Goal: Navigation & Orientation: Find specific page/section

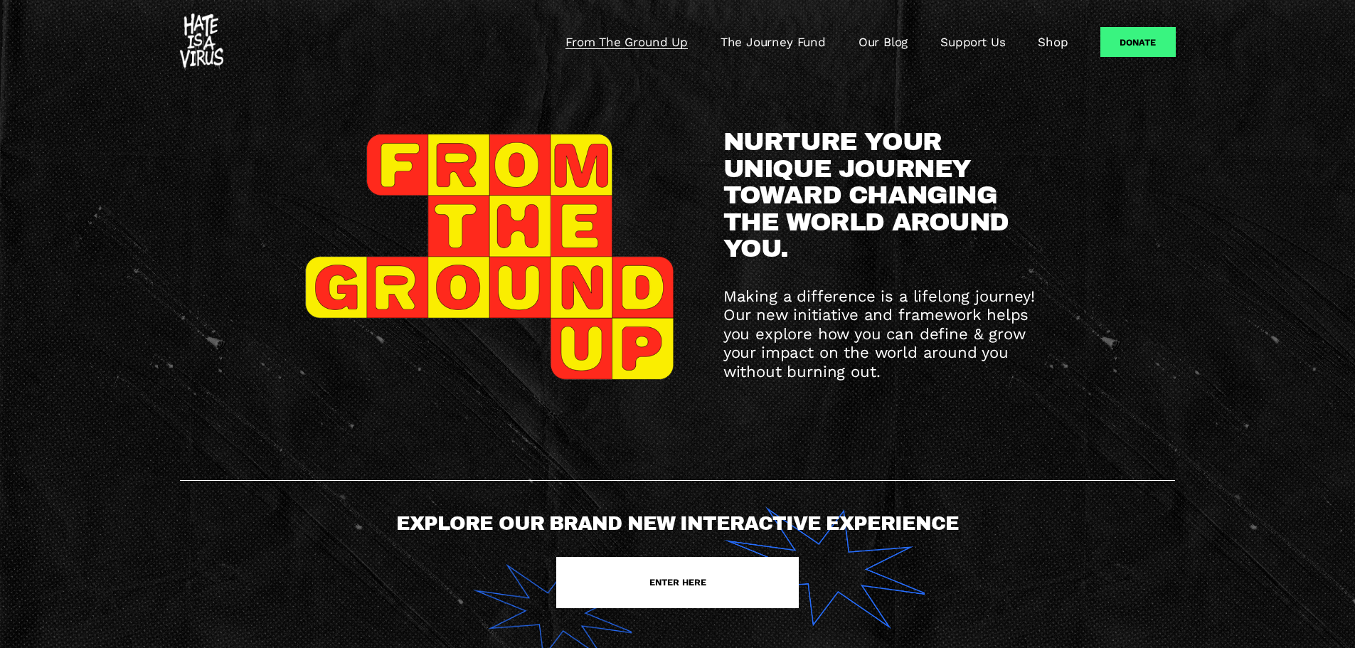
click at [223, 38] on div "From The Ground Up The Journey Fund Our Blog Support Us Shop" at bounding box center [645, 41] width 845 height 17
click at [204, 45] on img at bounding box center [201, 42] width 43 height 57
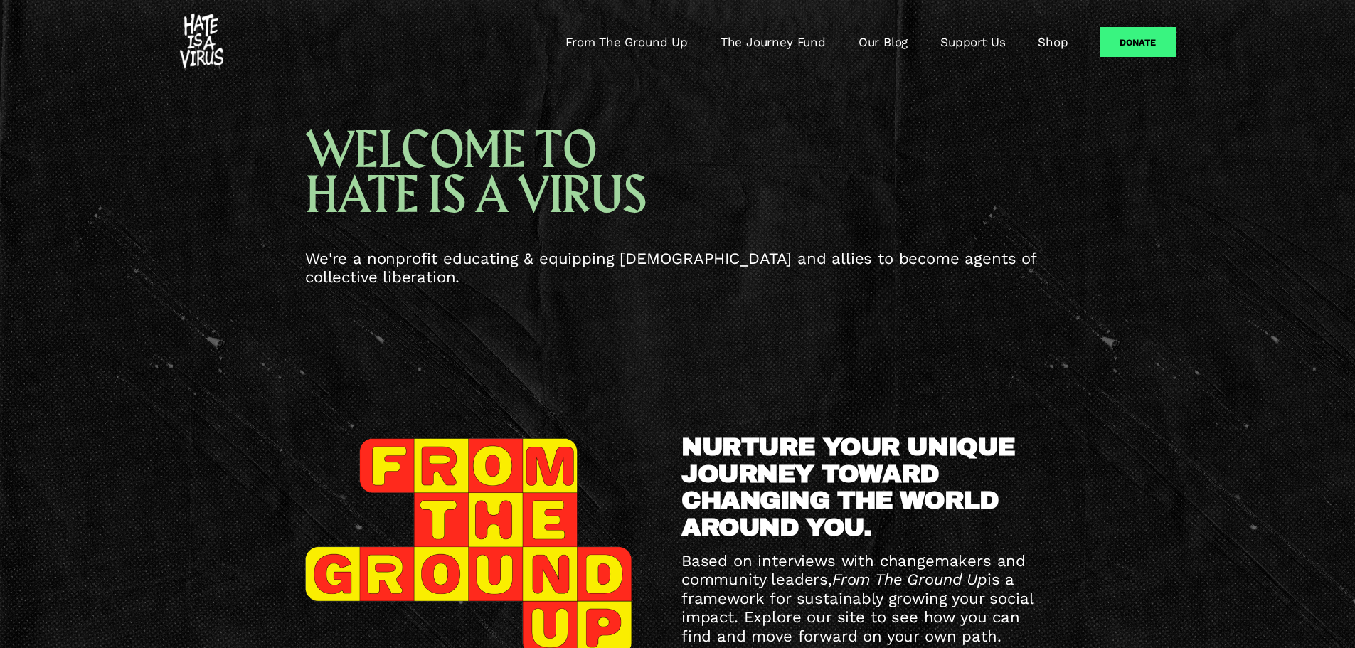
click at [639, 37] on link "From The Ground Up" at bounding box center [627, 41] width 122 height 17
